Goal: Task Accomplishment & Management: Use online tool/utility

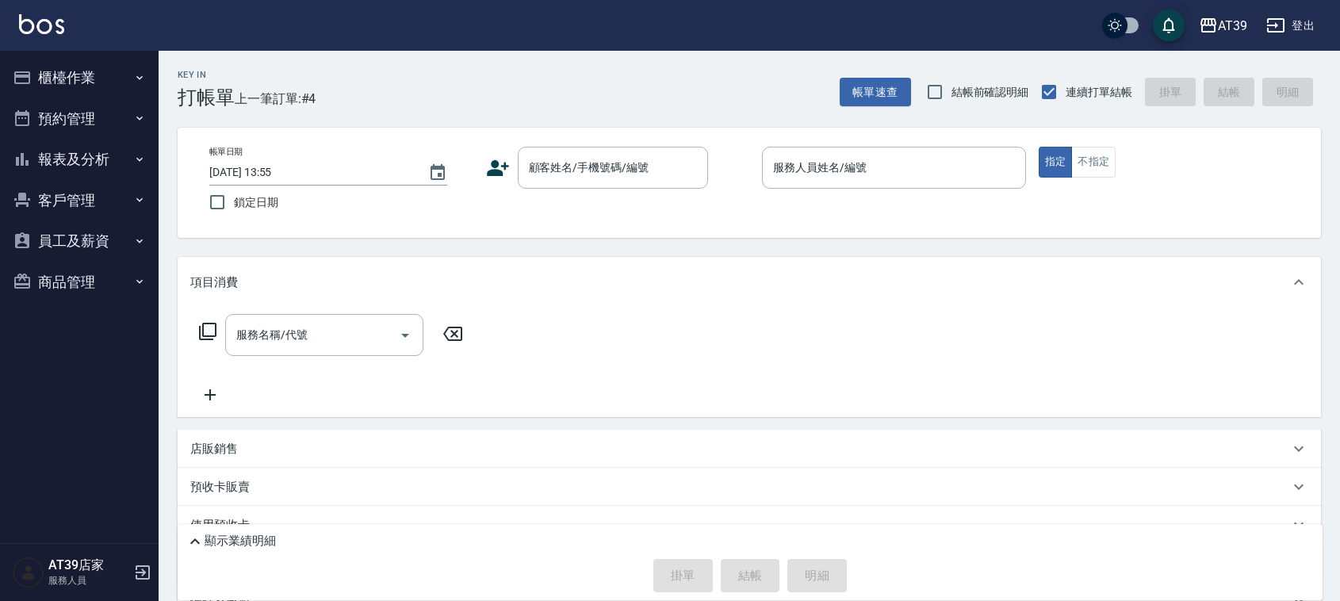
scroll to position [20, 0]
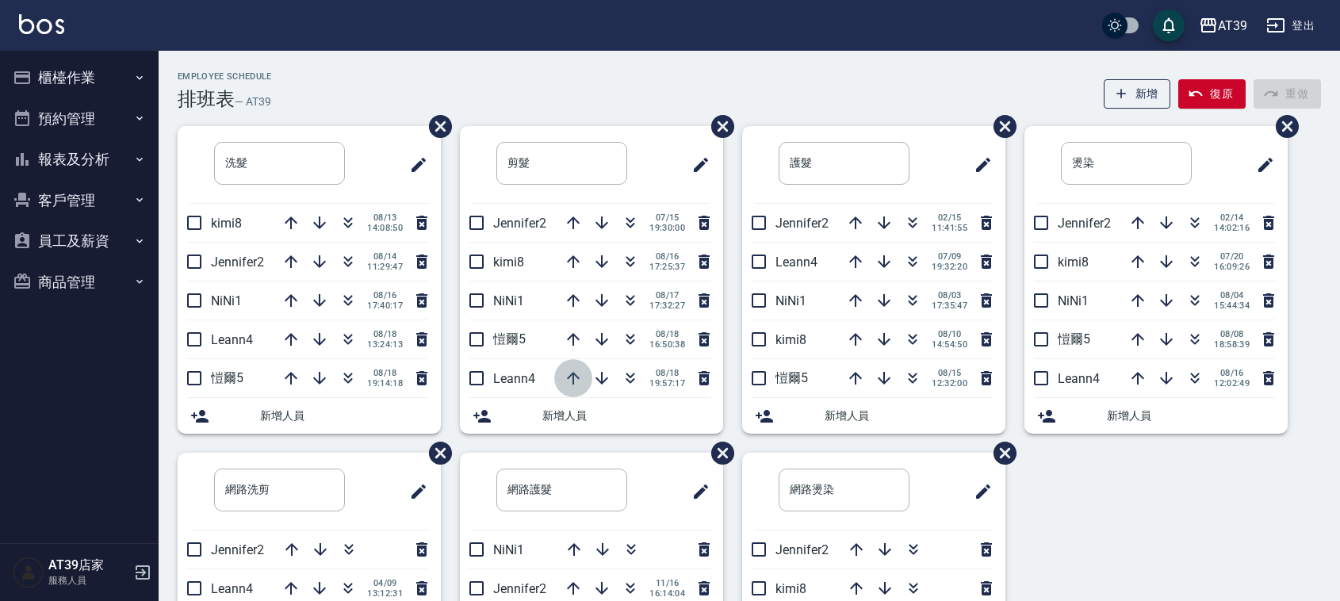
click at [572, 377] on icon "button" at bounding box center [573, 378] width 13 height 13
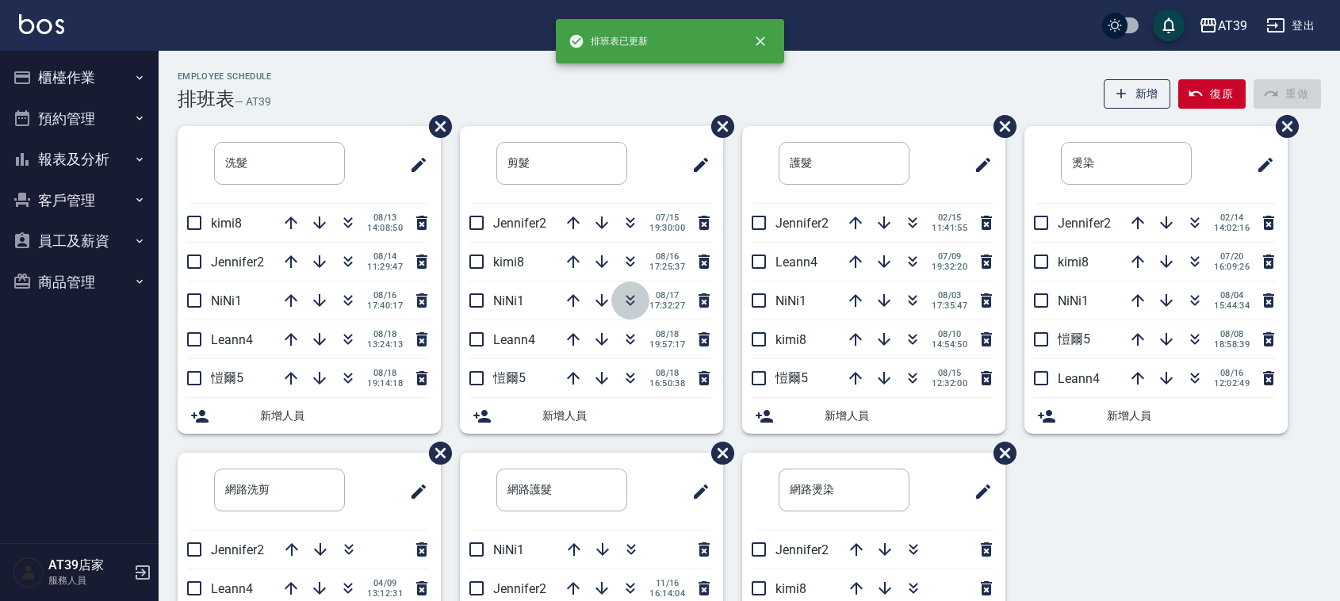
click at [619, 289] on button "button" at bounding box center [630, 301] width 38 height 38
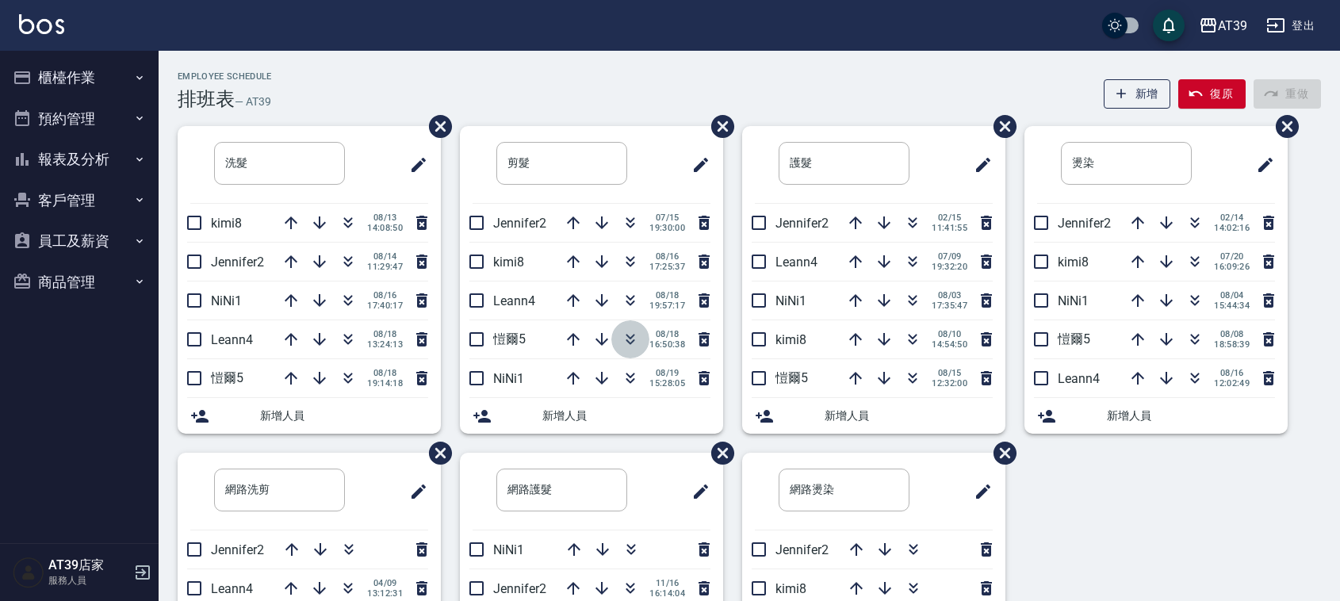
click at [632, 346] on icon "button" at bounding box center [630, 339] width 19 height 19
click at [59, 69] on button "櫃檯作業" at bounding box center [79, 77] width 146 height 41
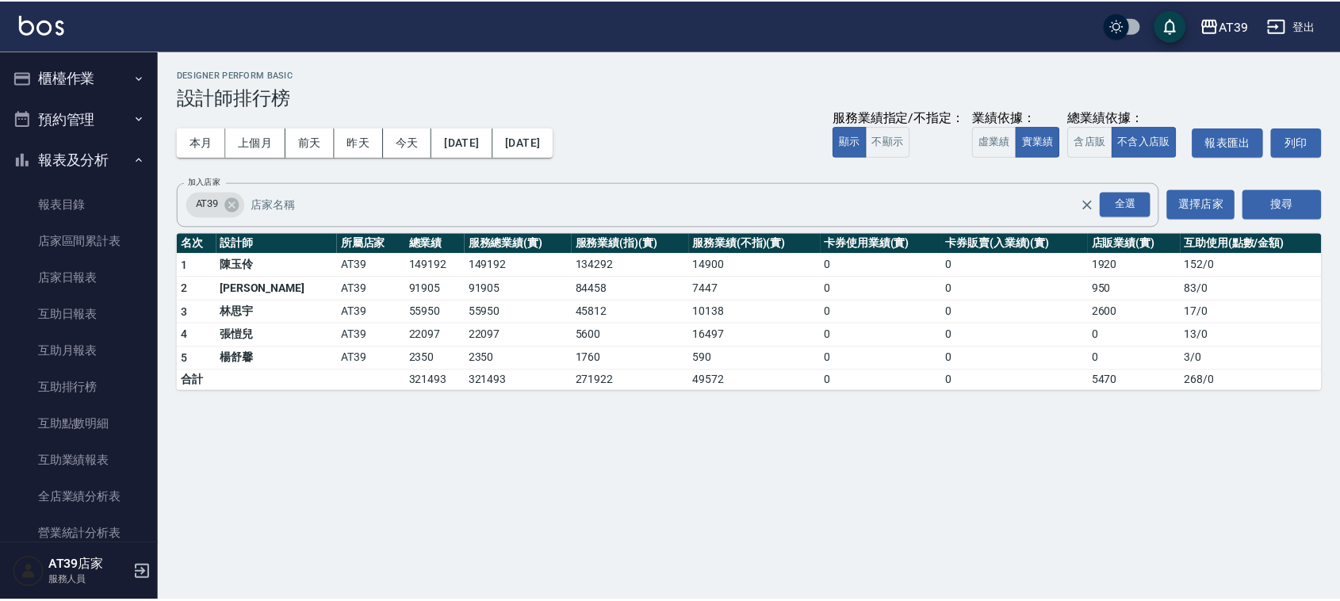
scroll to position [306, 0]
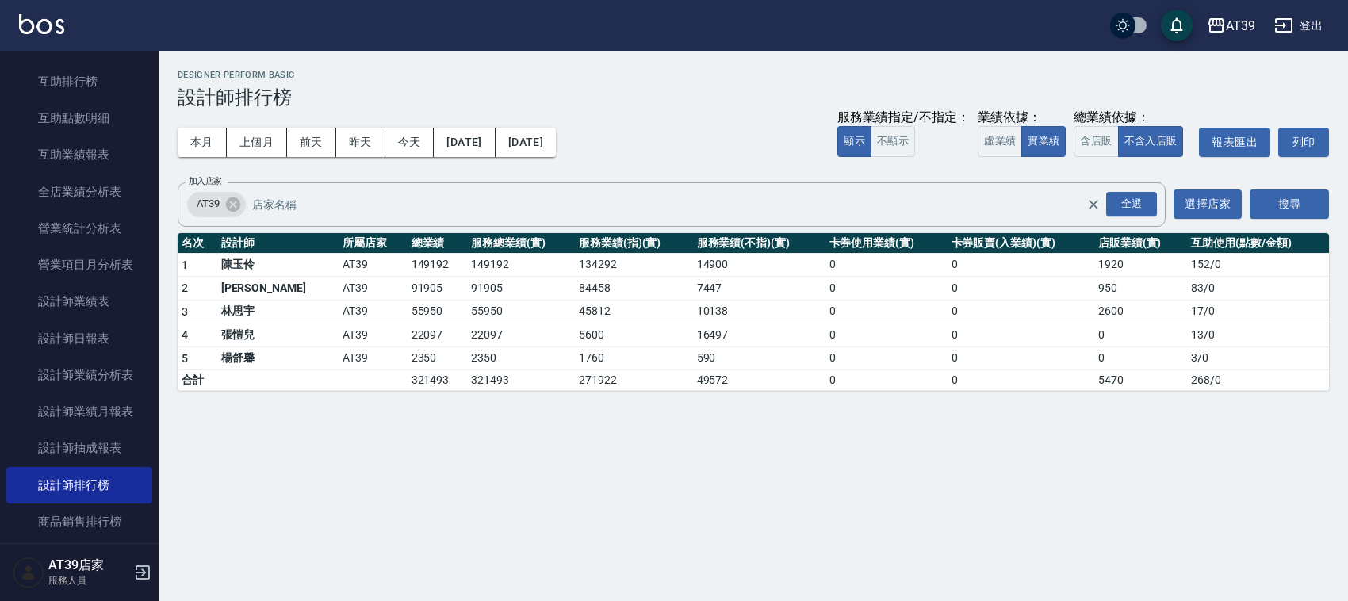
click at [46, 30] on img at bounding box center [41, 24] width 45 height 20
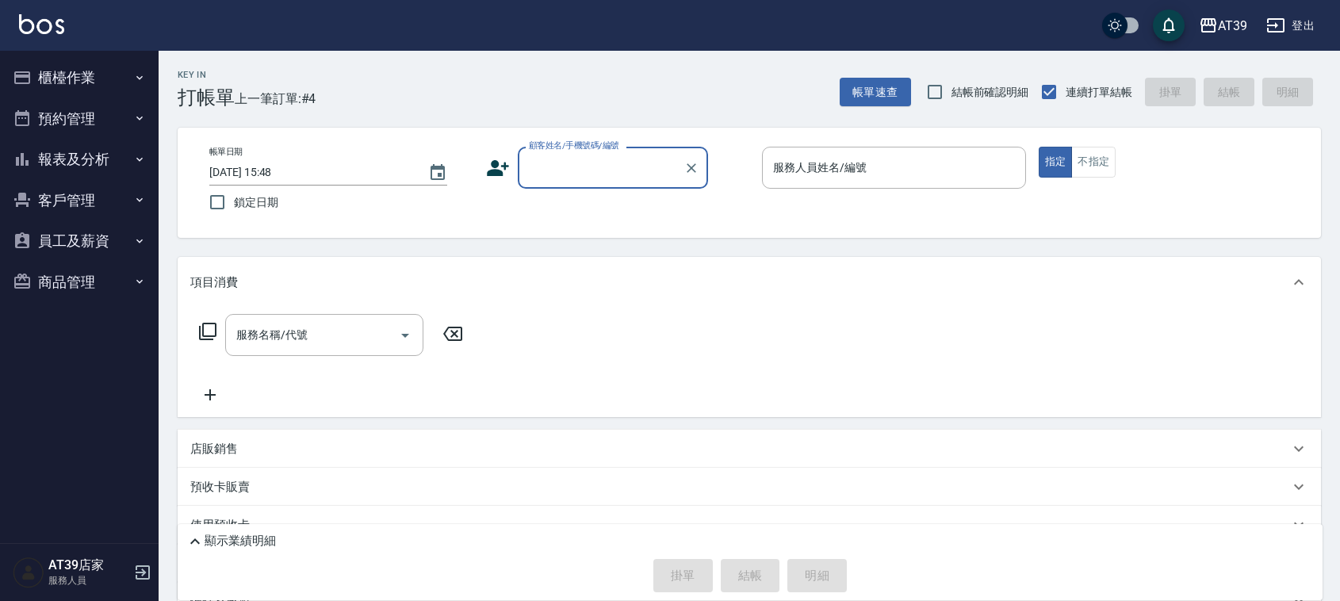
click at [572, 178] on input "顧客姓名/手機號碼/編號" at bounding box center [601, 168] width 152 height 28
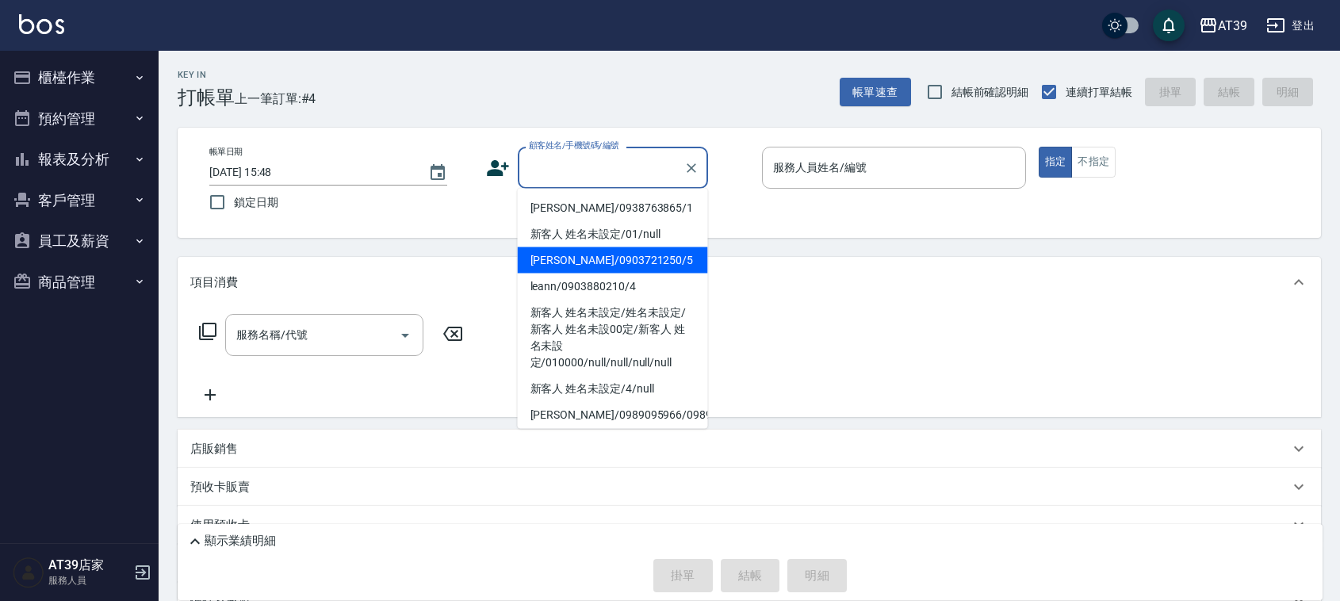
click at [623, 259] on li "Alan/0903721250/5" at bounding box center [613, 260] width 190 height 26
type input "Alan/0903721250/5"
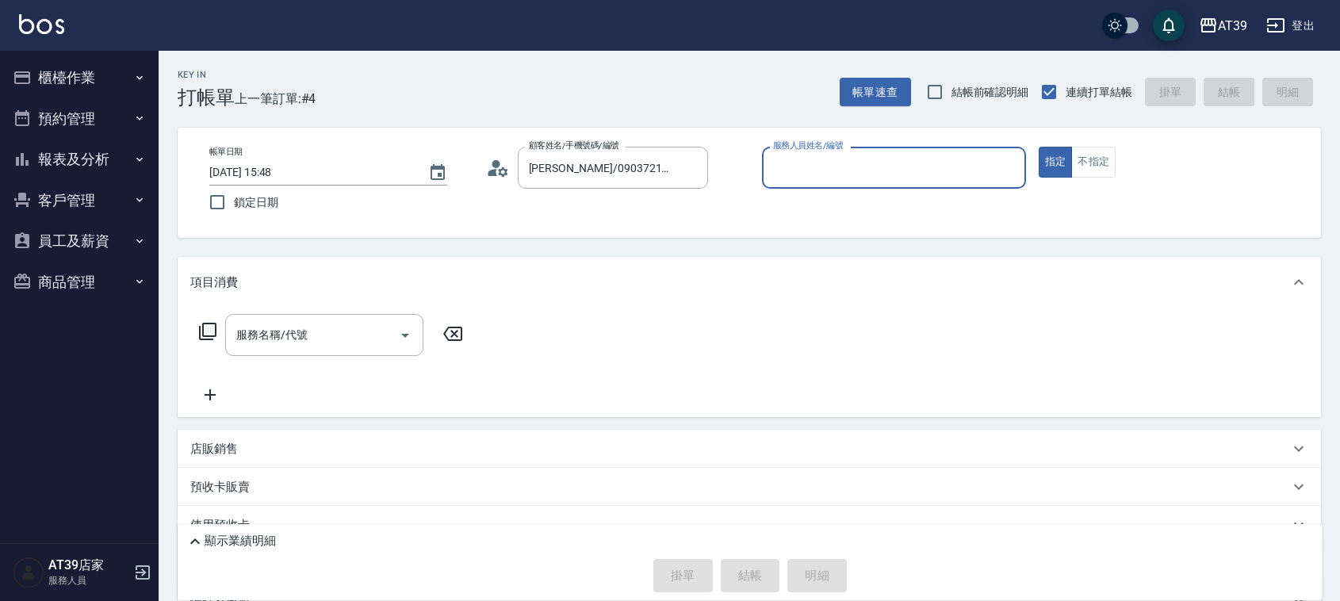
type input "愷爾-5"
click at [1091, 159] on button "不指定" at bounding box center [1093, 162] width 44 height 31
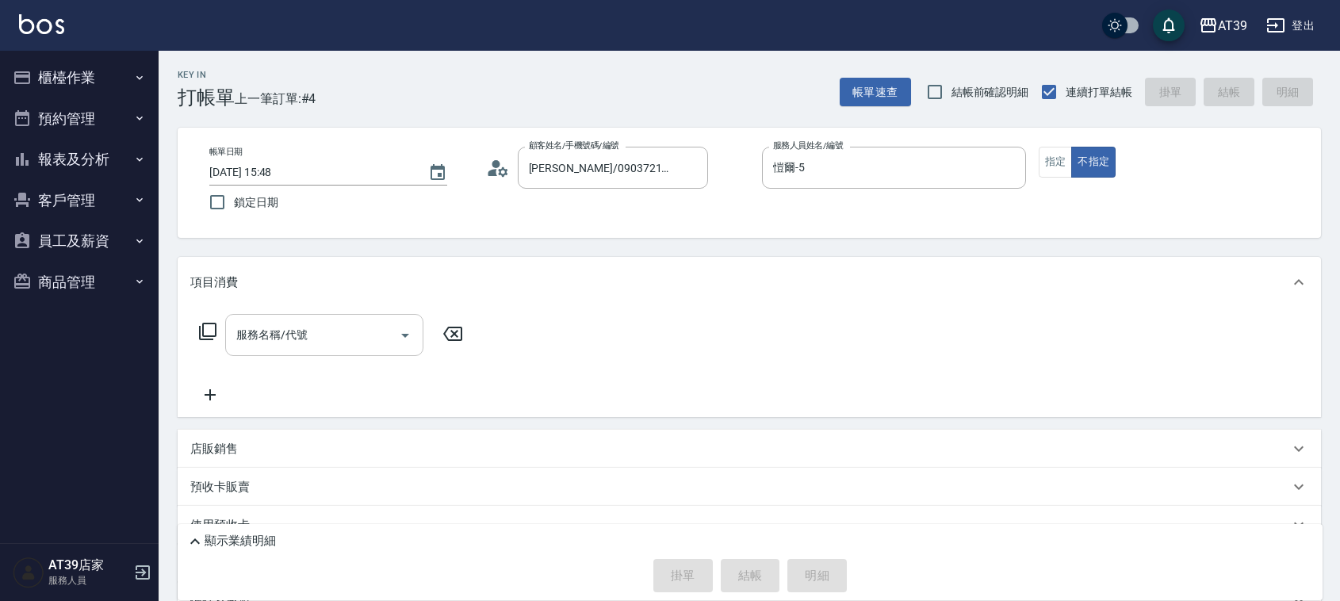
click at [355, 328] on input "服務名稱/代號" at bounding box center [312, 335] width 160 height 28
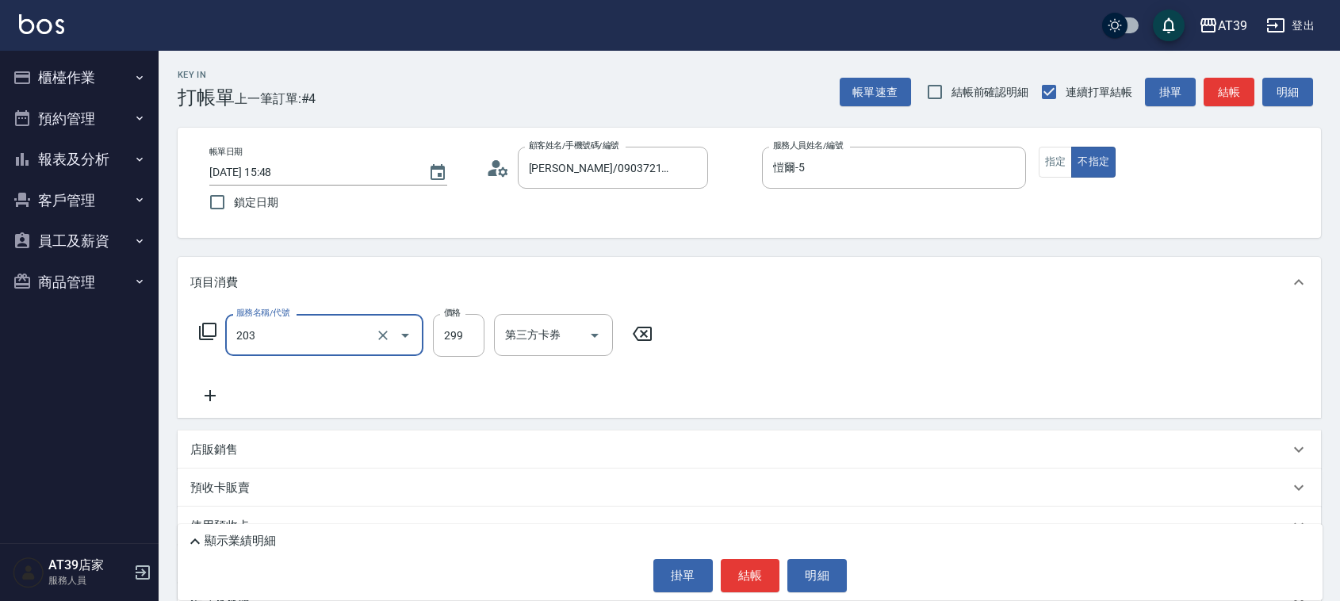
type input "B級洗+剪(203)"
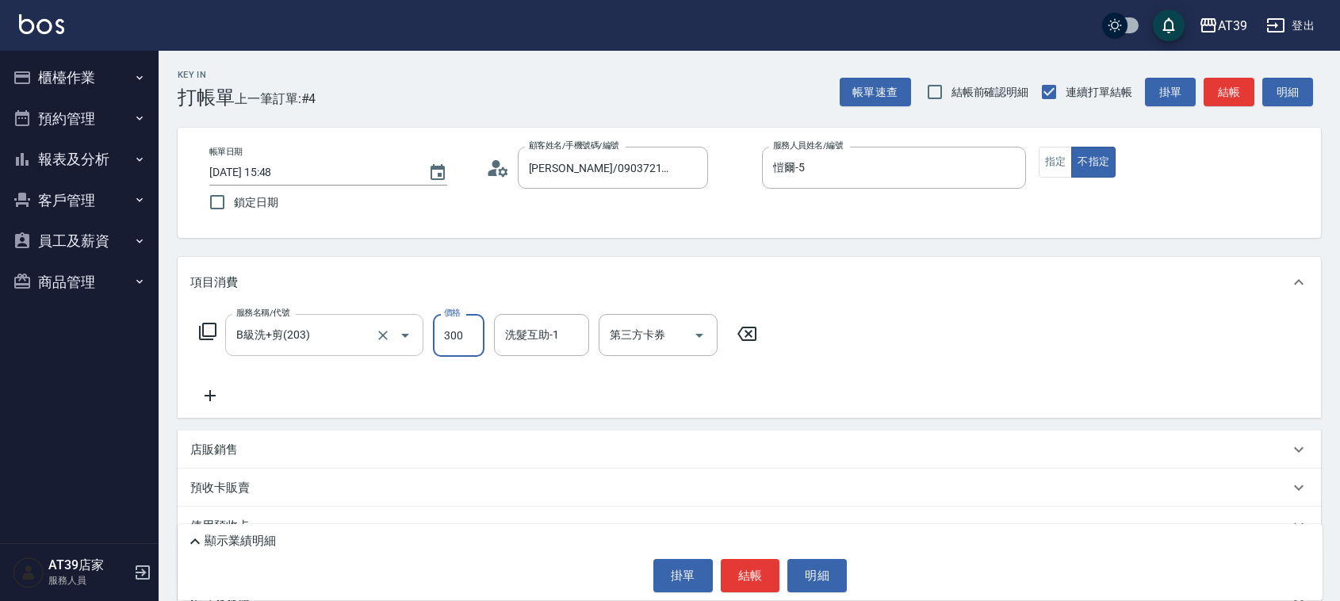
type input "300"
click at [764, 581] on button "結帳" at bounding box center [750, 575] width 59 height 33
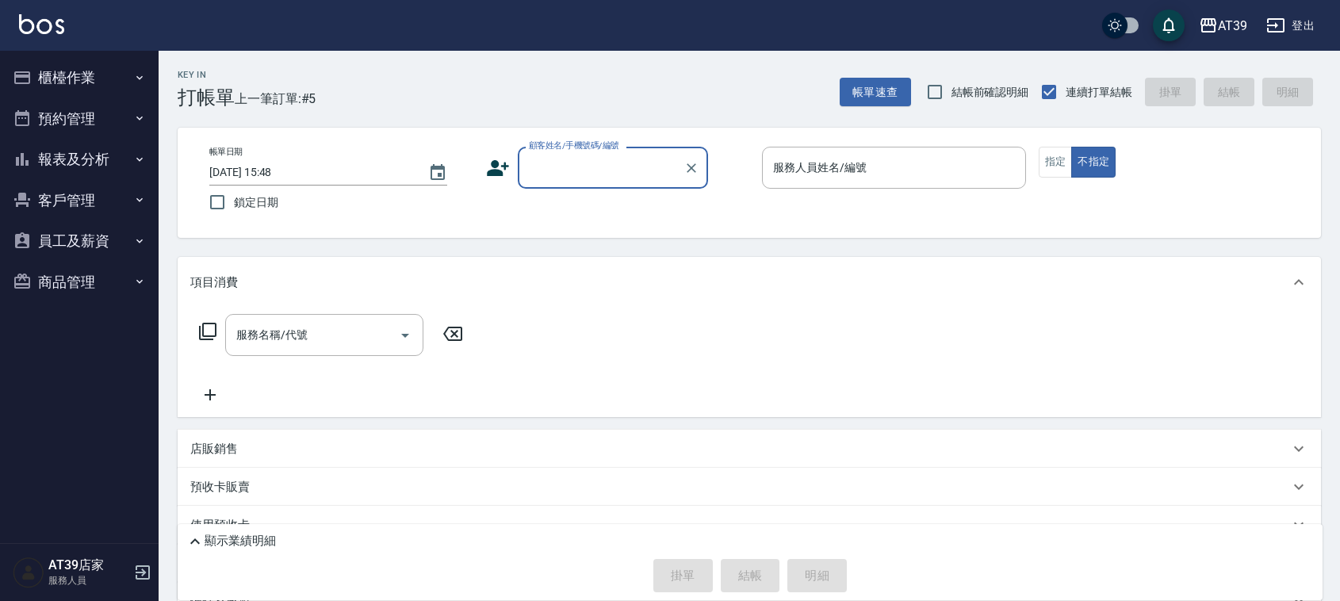
click at [123, 159] on button "報表及分析" at bounding box center [79, 159] width 146 height 41
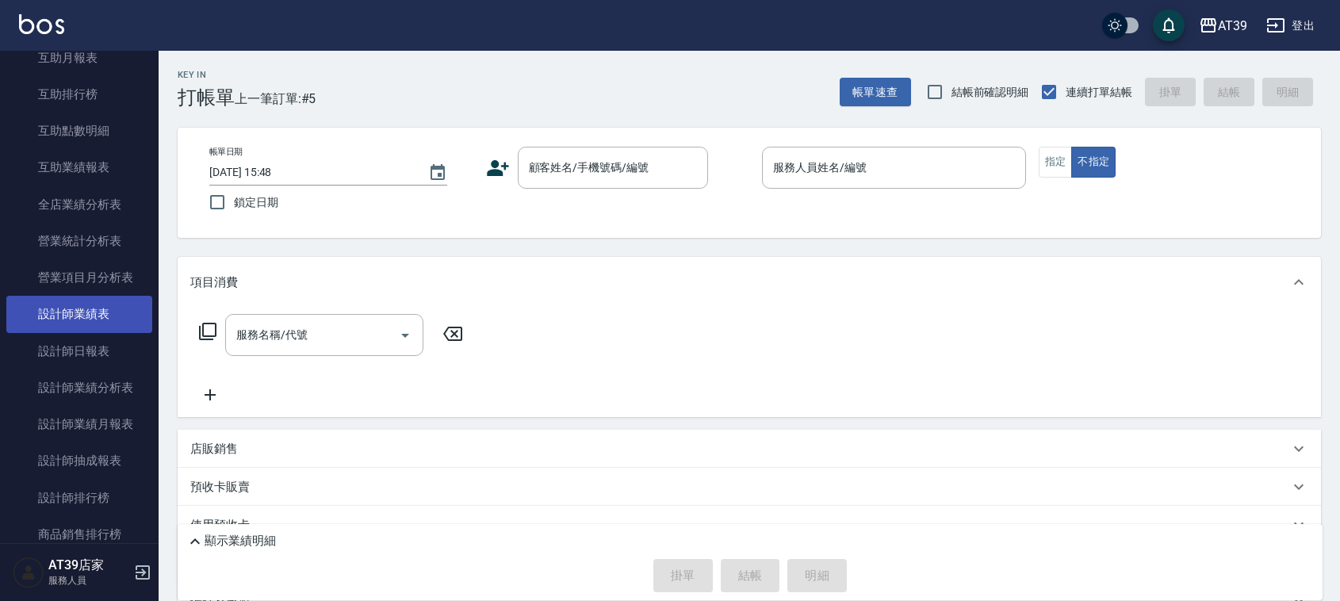
scroll to position [297, 0]
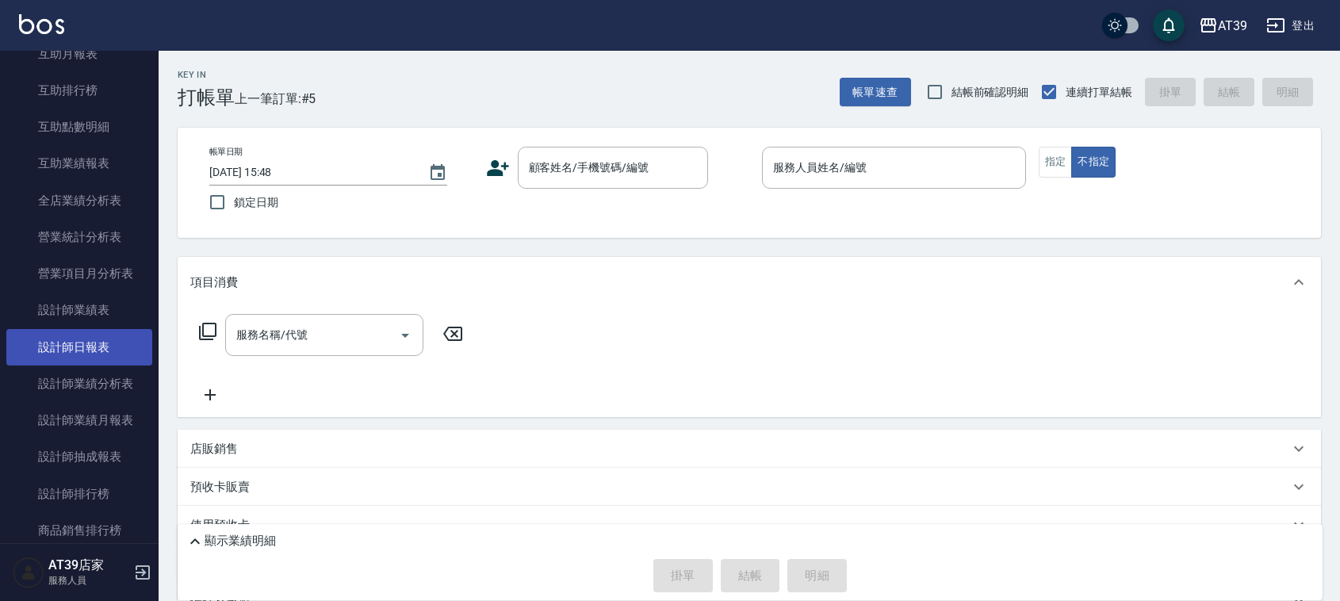
click at [121, 337] on link "設計師日報表" at bounding box center [79, 347] width 146 height 36
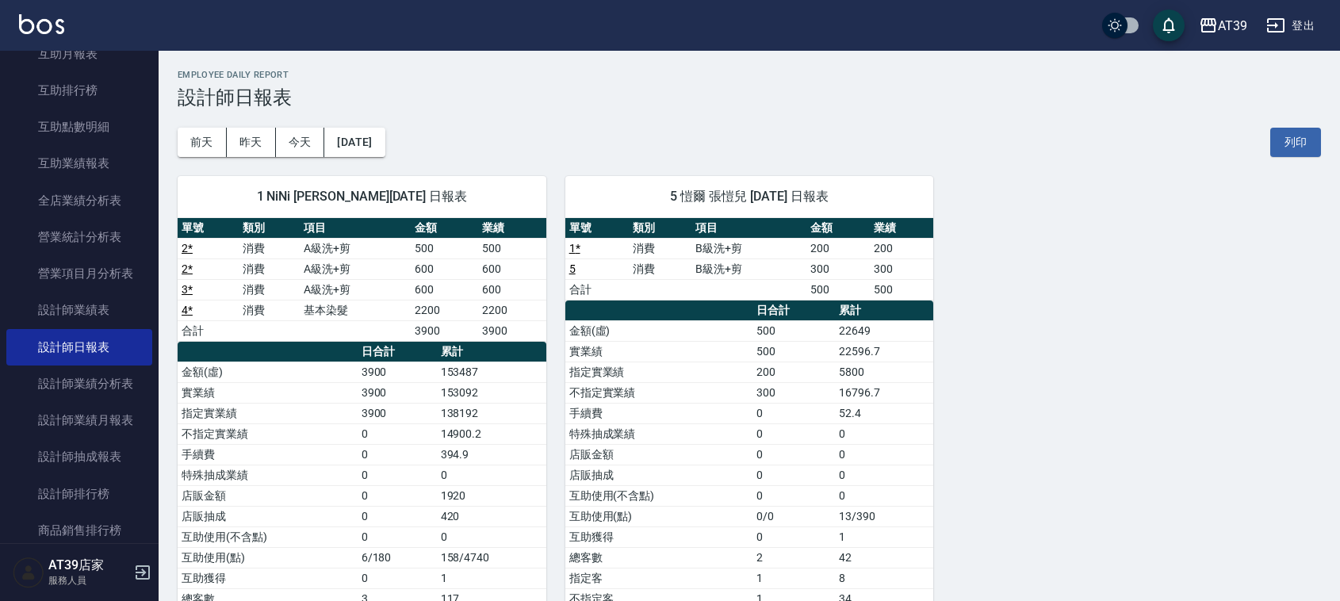
click at [52, 25] on img at bounding box center [41, 24] width 45 height 20
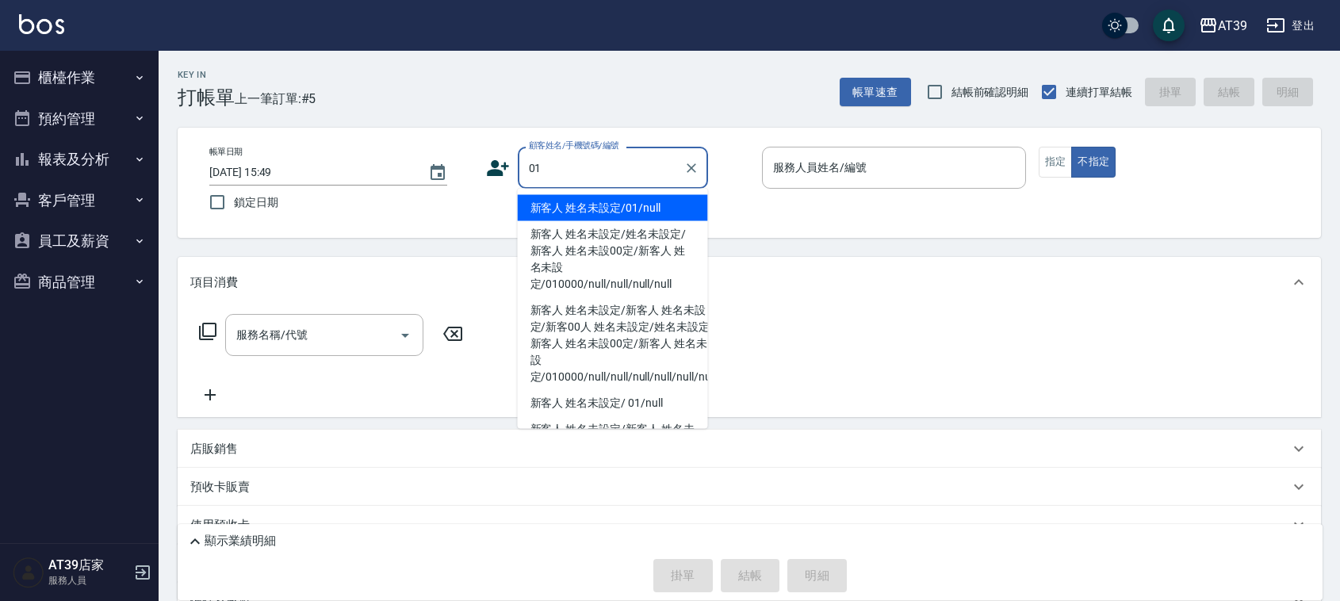
type input "新客人 姓名未設定/01/null"
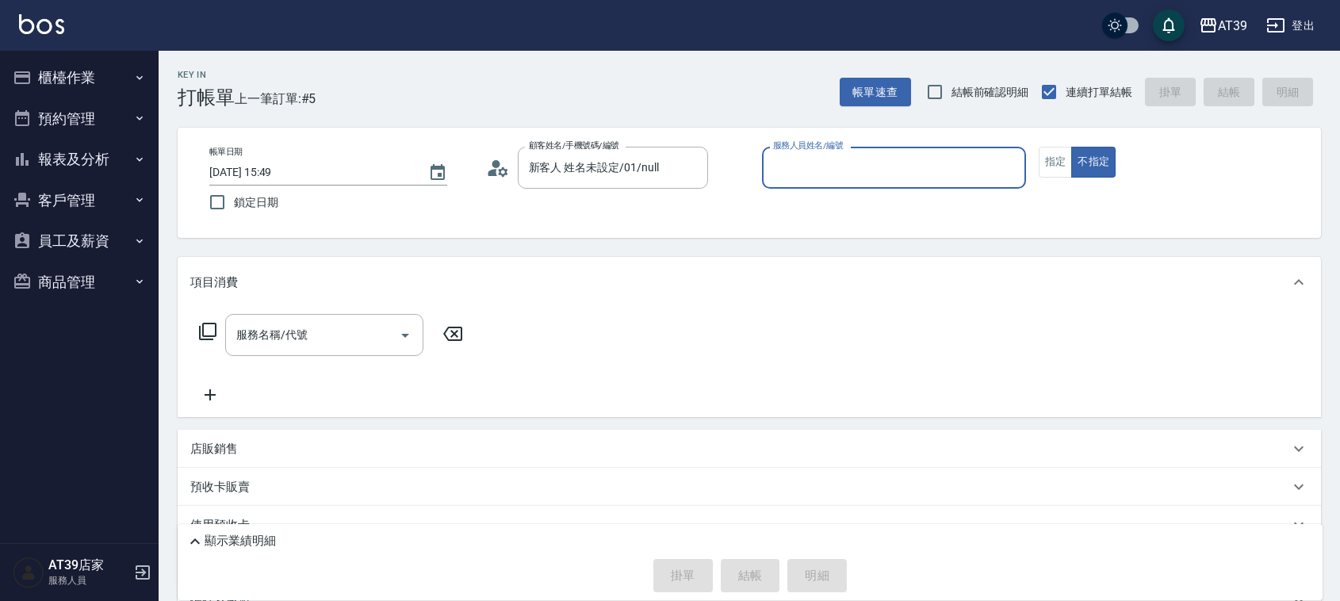
type input "2"
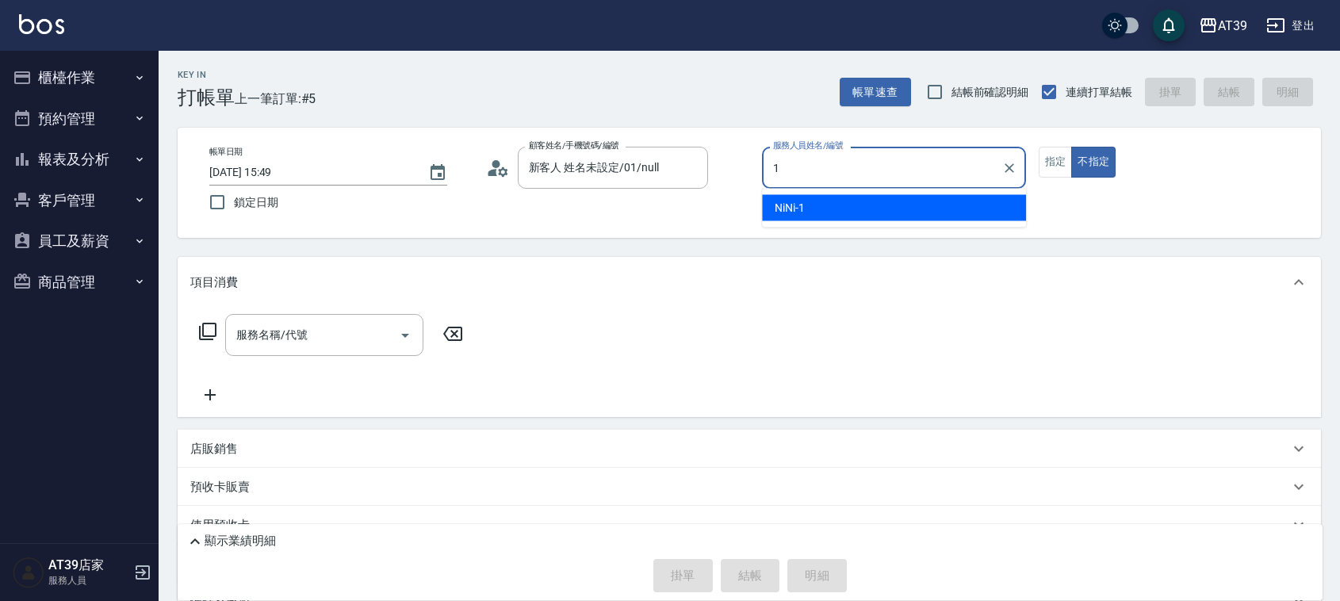
type input "NiNi-1"
type button "false"
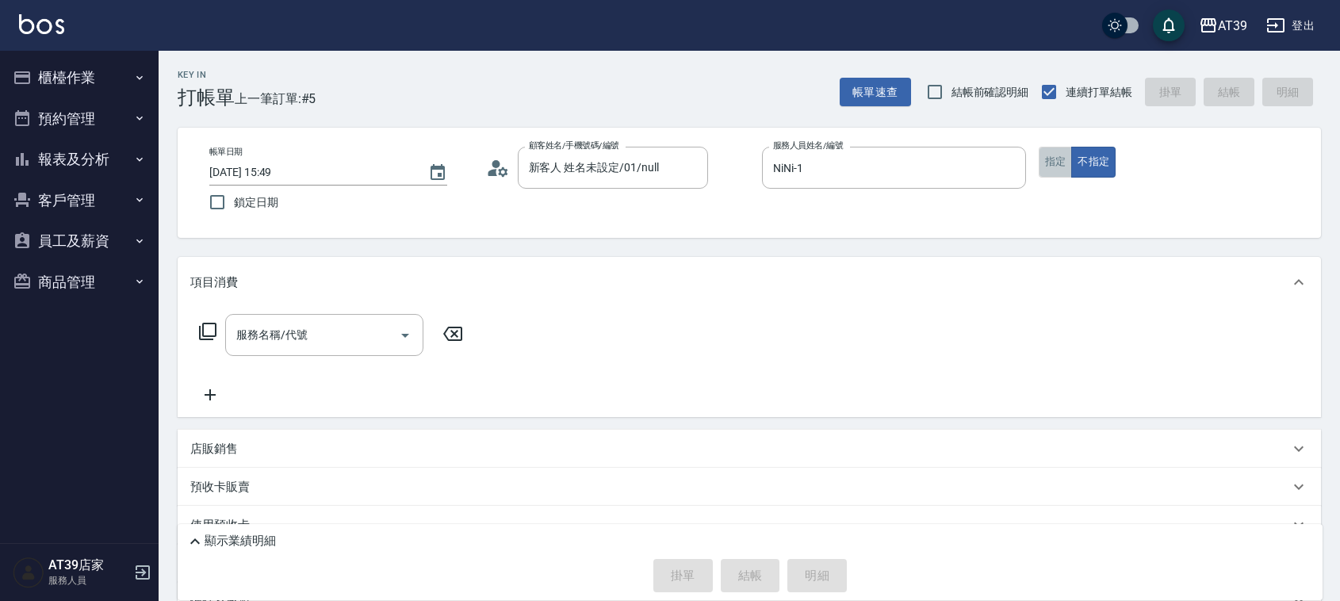
click at [1061, 168] on button "指定" at bounding box center [1056, 162] width 34 height 31
click at [345, 327] on input "服務名稱/代號" at bounding box center [312, 335] width 160 height 28
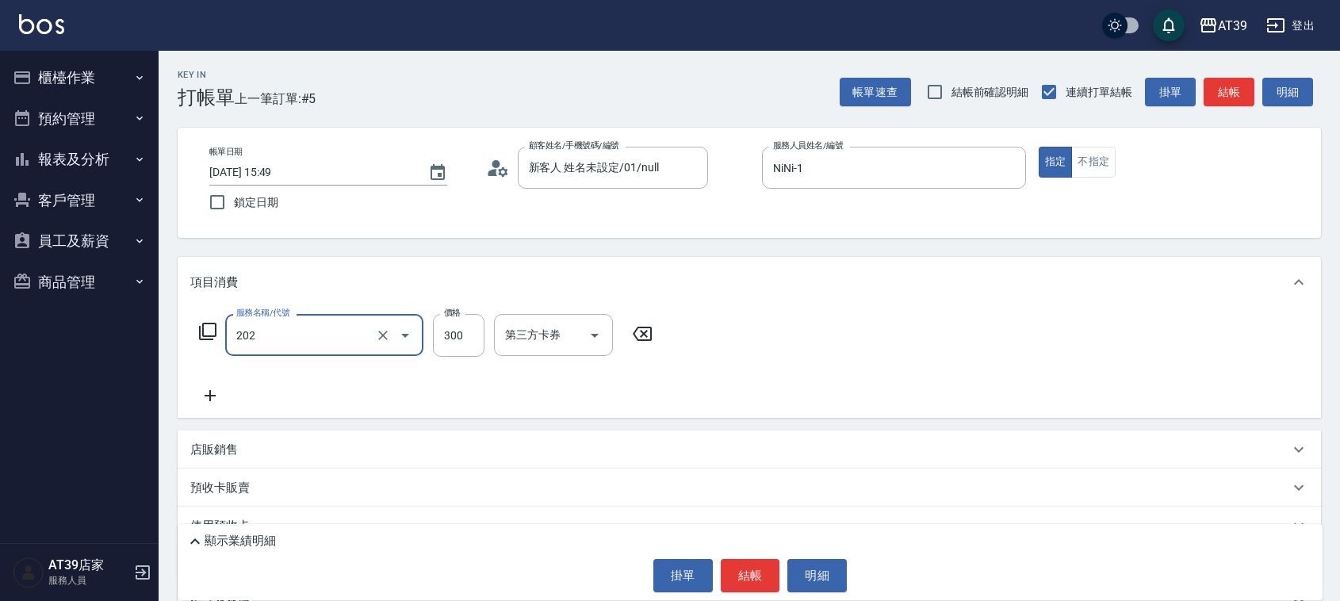
type input "A級單剪(202)"
type input "500"
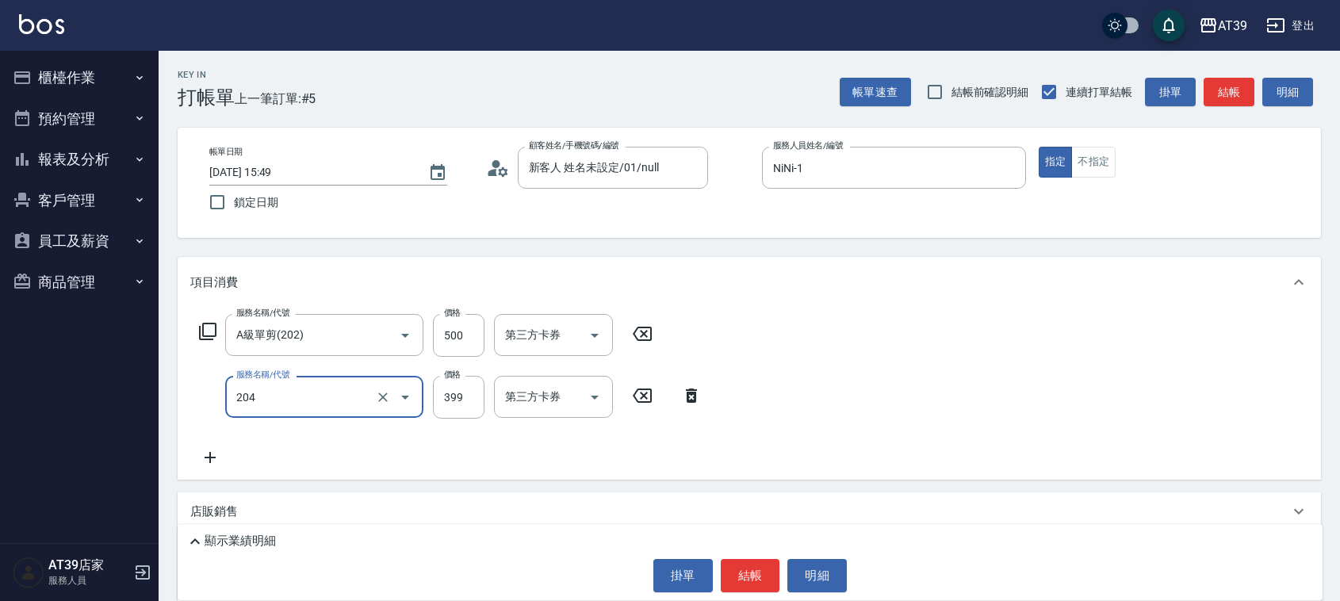
type input "A級洗+剪(204)"
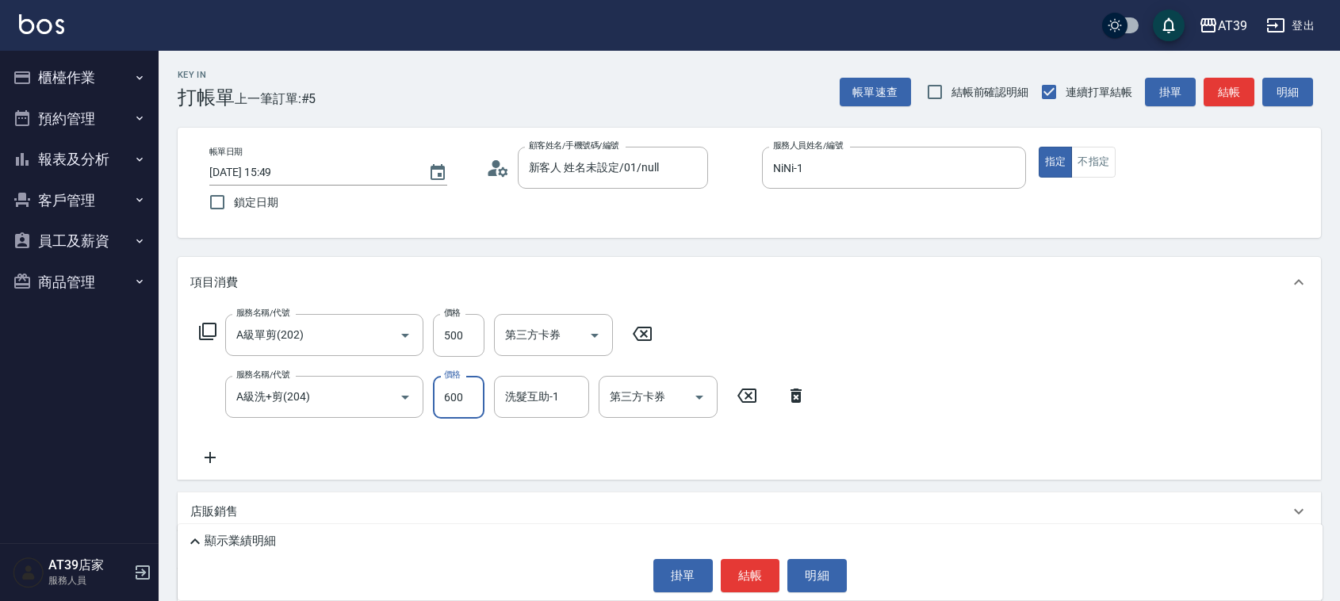
type input "600"
type input "饅頭-87"
click at [1221, 81] on button "結帳" at bounding box center [1229, 92] width 51 height 29
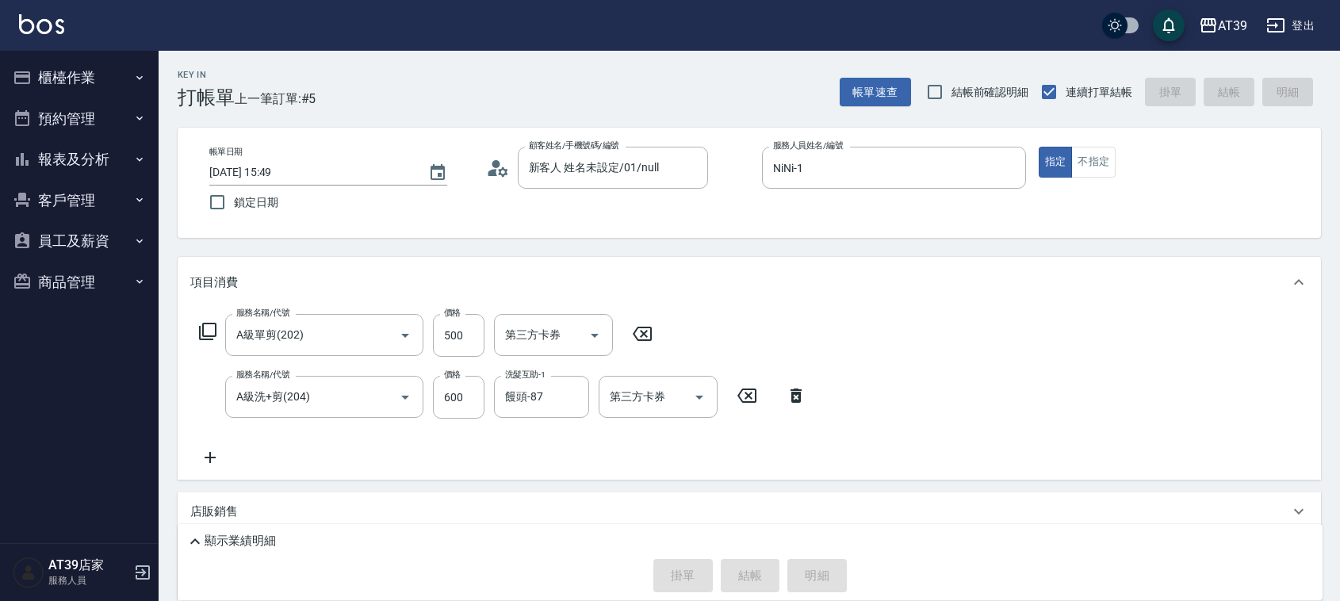
type input "2025/08/19 15:58"
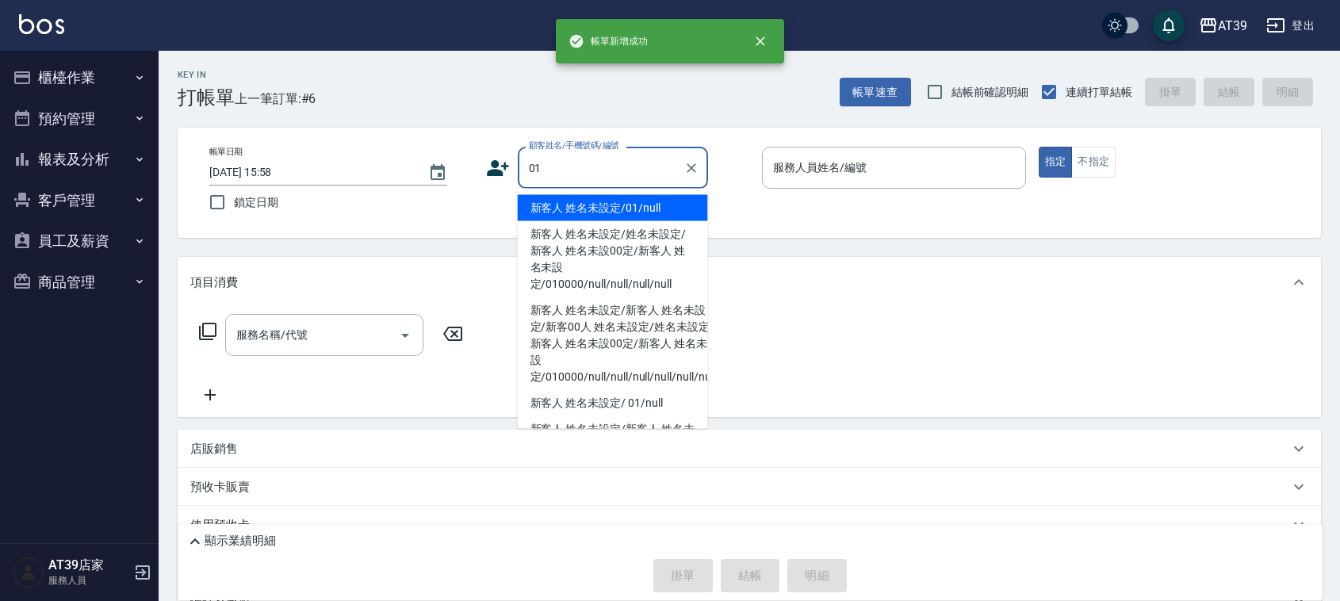
type input "新客人 姓名未設定/01/null"
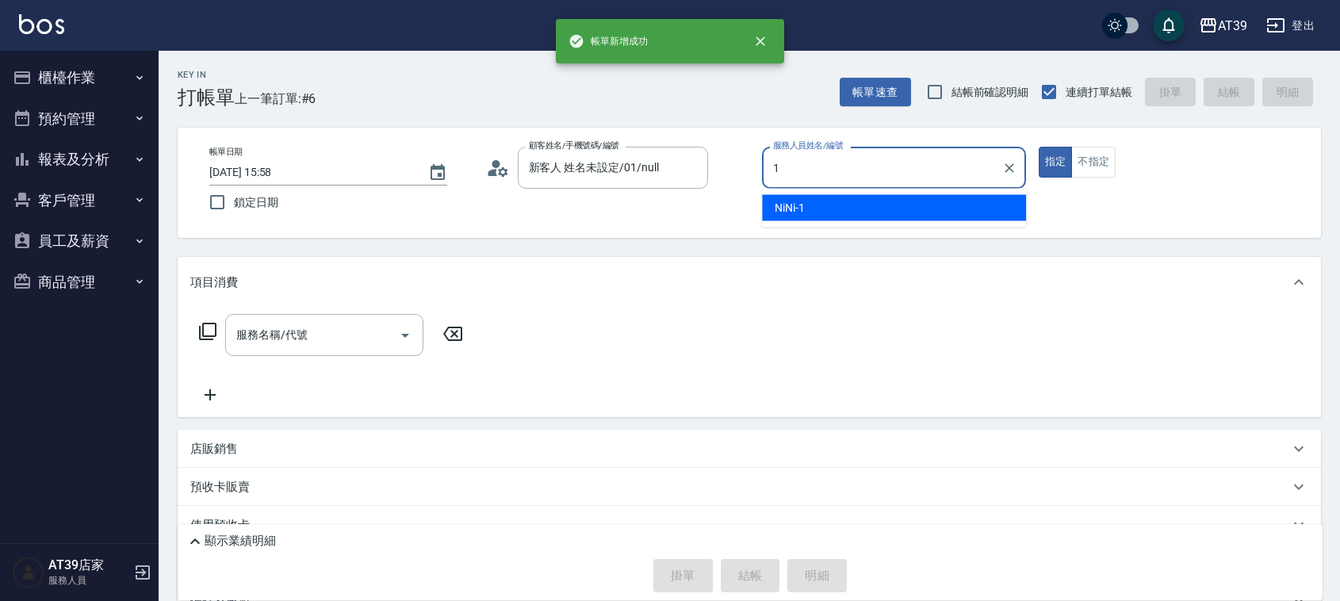
type input "NiNi-1"
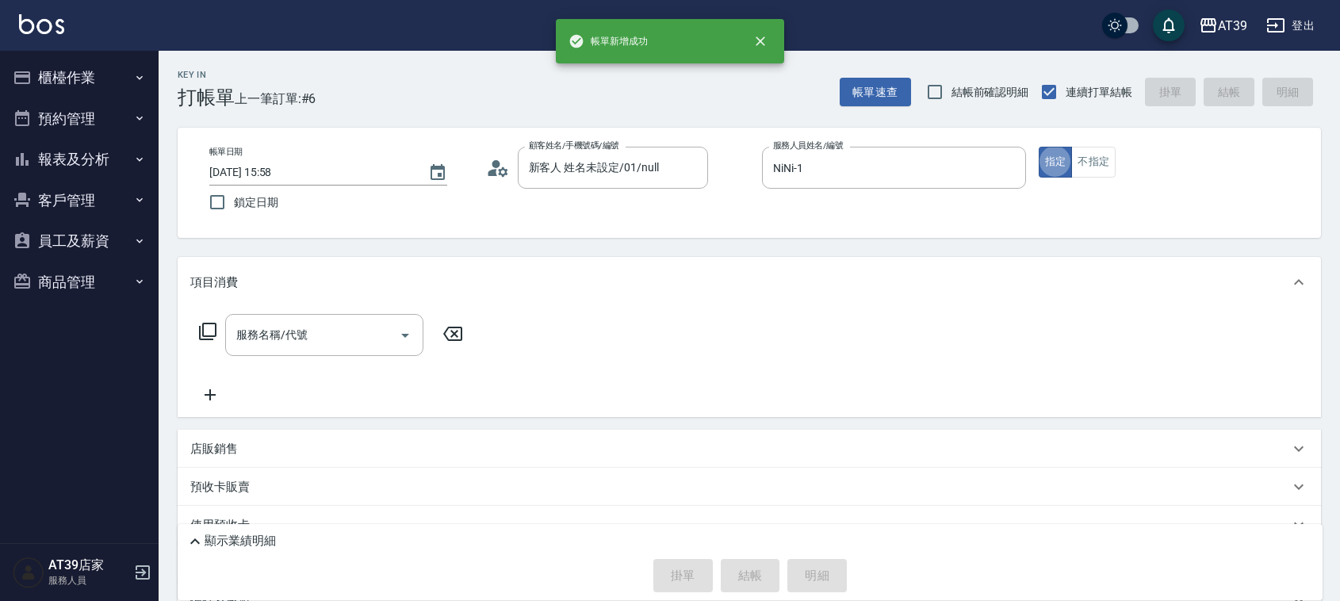
type button "true"
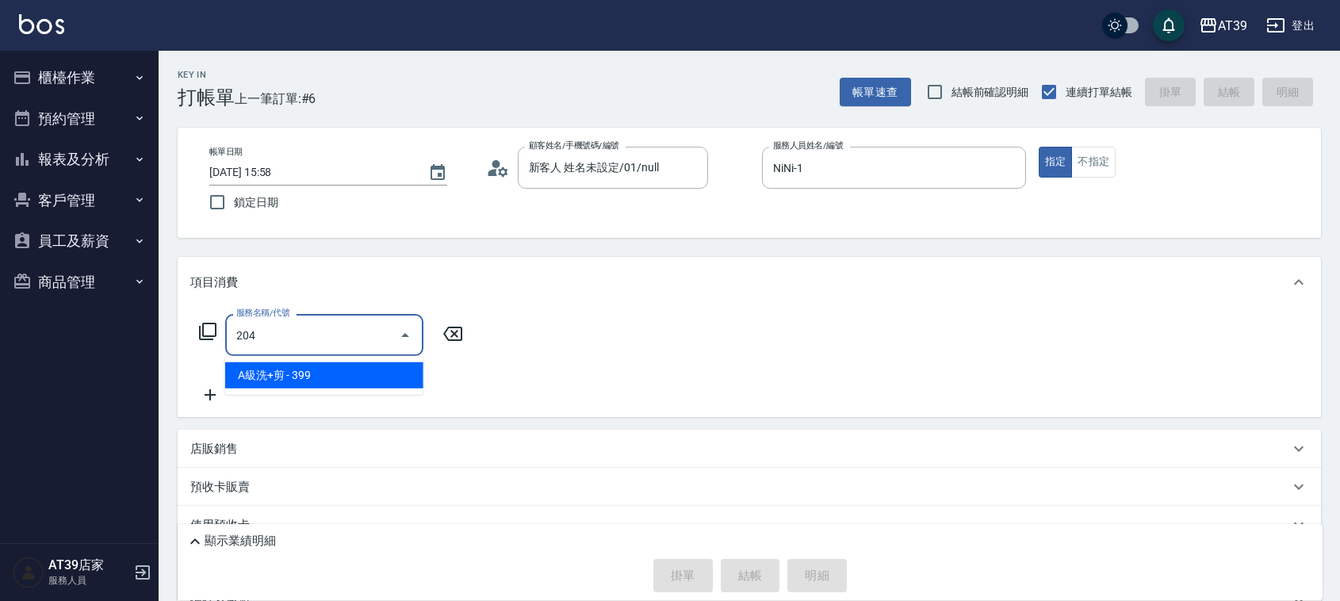
type input "A級洗+剪(204)"
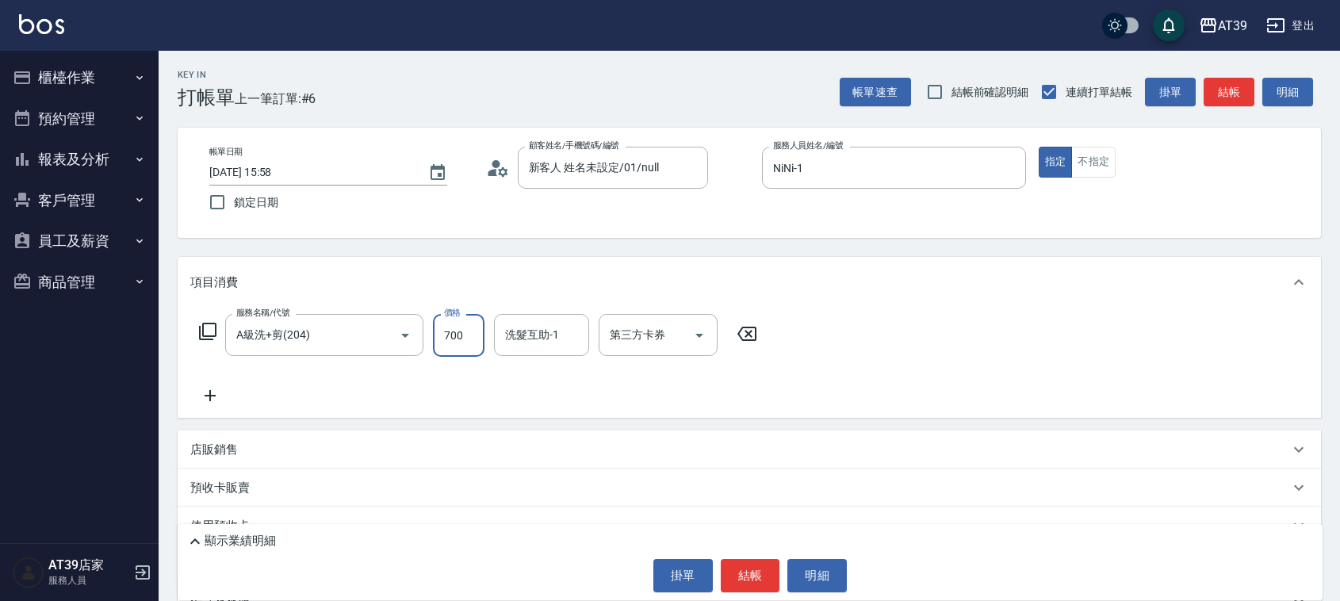
type input "700"
type input "饅頭-87"
click at [1097, 159] on button "不指定" at bounding box center [1093, 162] width 44 height 31
click at [1211, 90] on button "結帳" at bounding box center [1229, 92] width 51 height 29
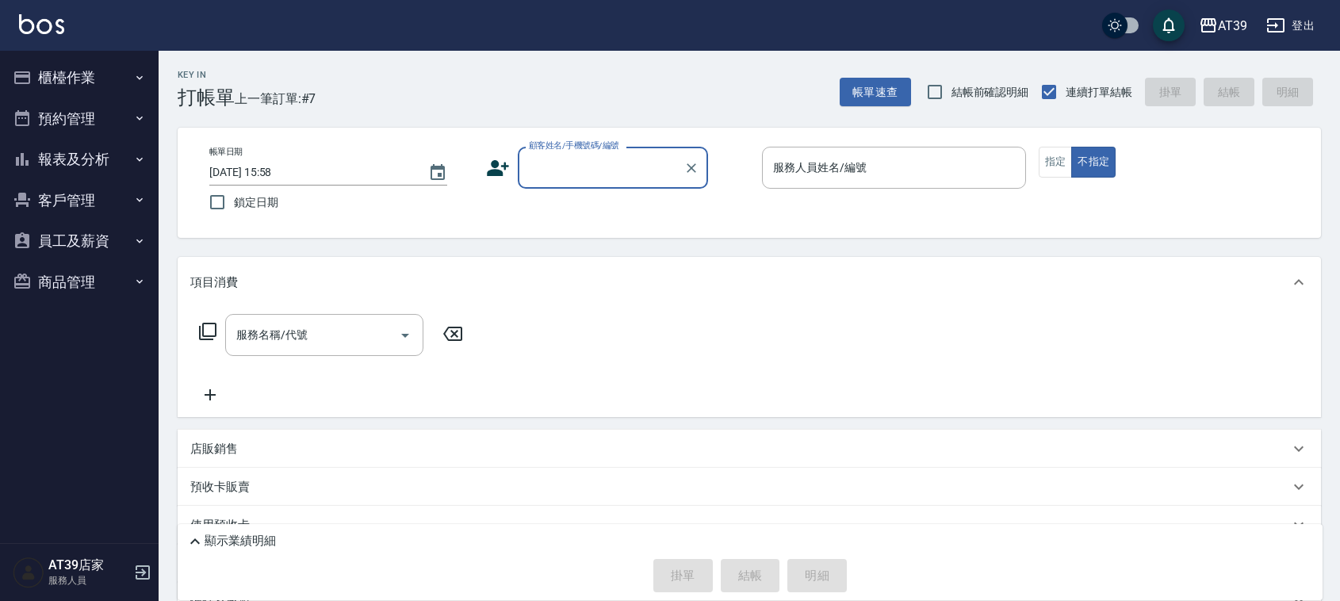
click at [78, 172] on button "報表及分析" at bounding box center [79, 159] width 146 height 41
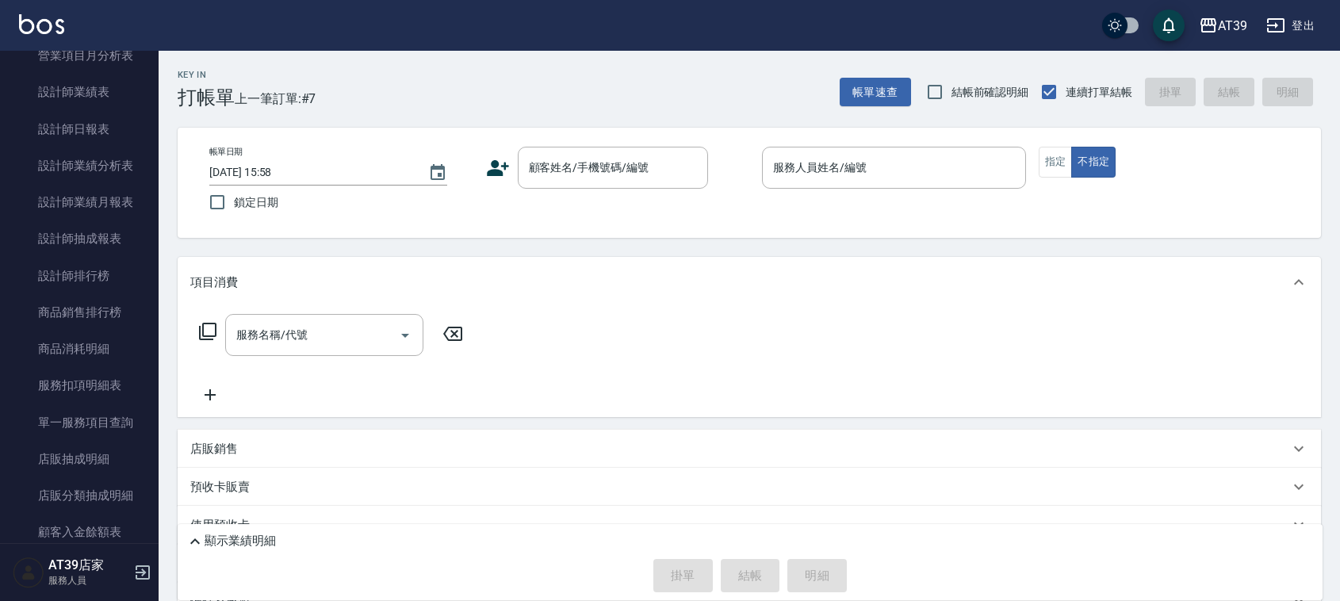
scroll to position [518, 0]
click at [101, 117] on link "設計師日報表" at bounding box center [79, 127] width 146 height 36
